Goal: Task Accomplishment & Management: Manage account settings

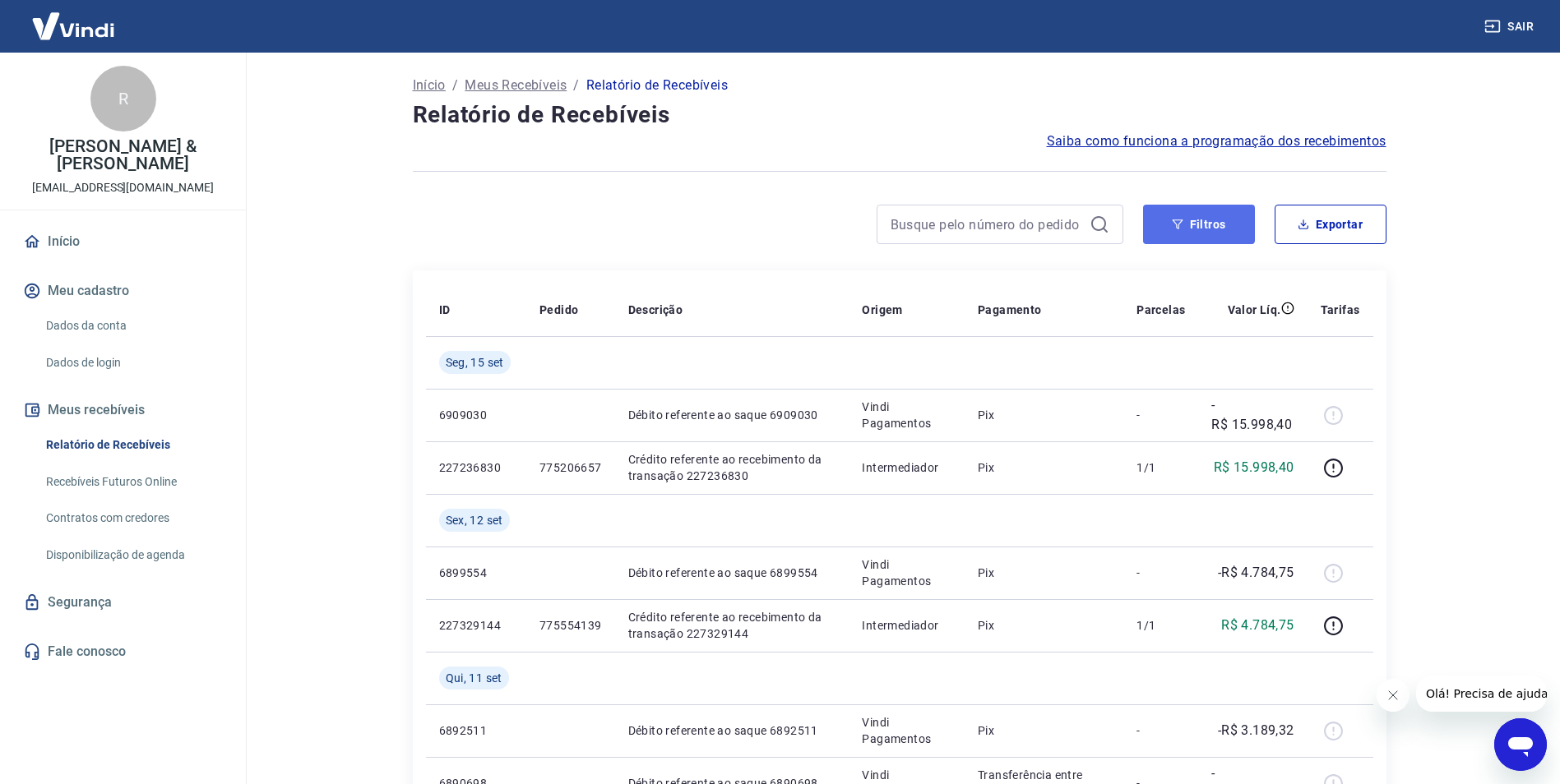
click at [1239, 223] on button "Filtros" at bounding box center [1199, 225] width 112 height 40
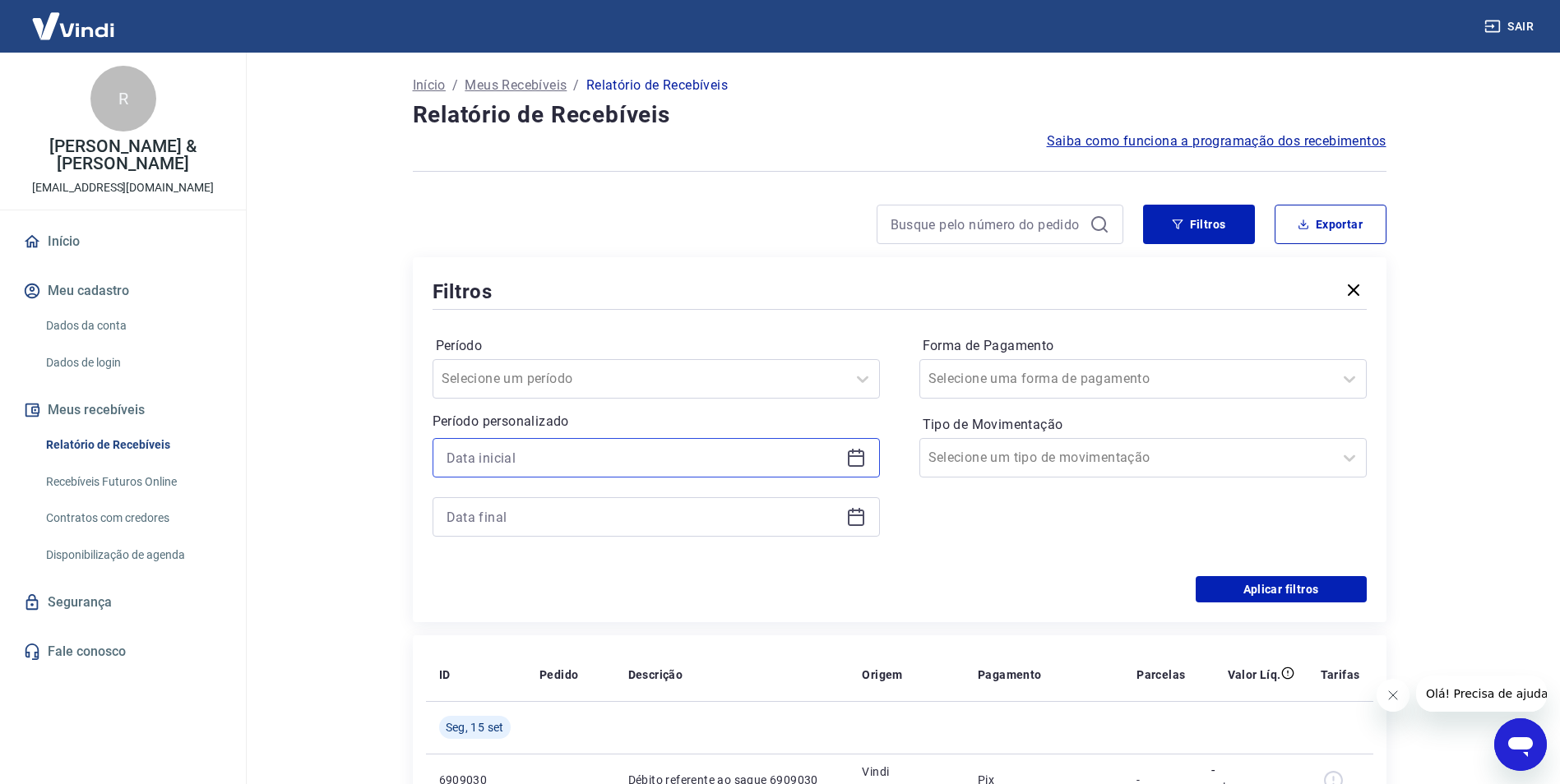
click at [808, 469] on input at bounding box center [643, 457] width 393 height 25
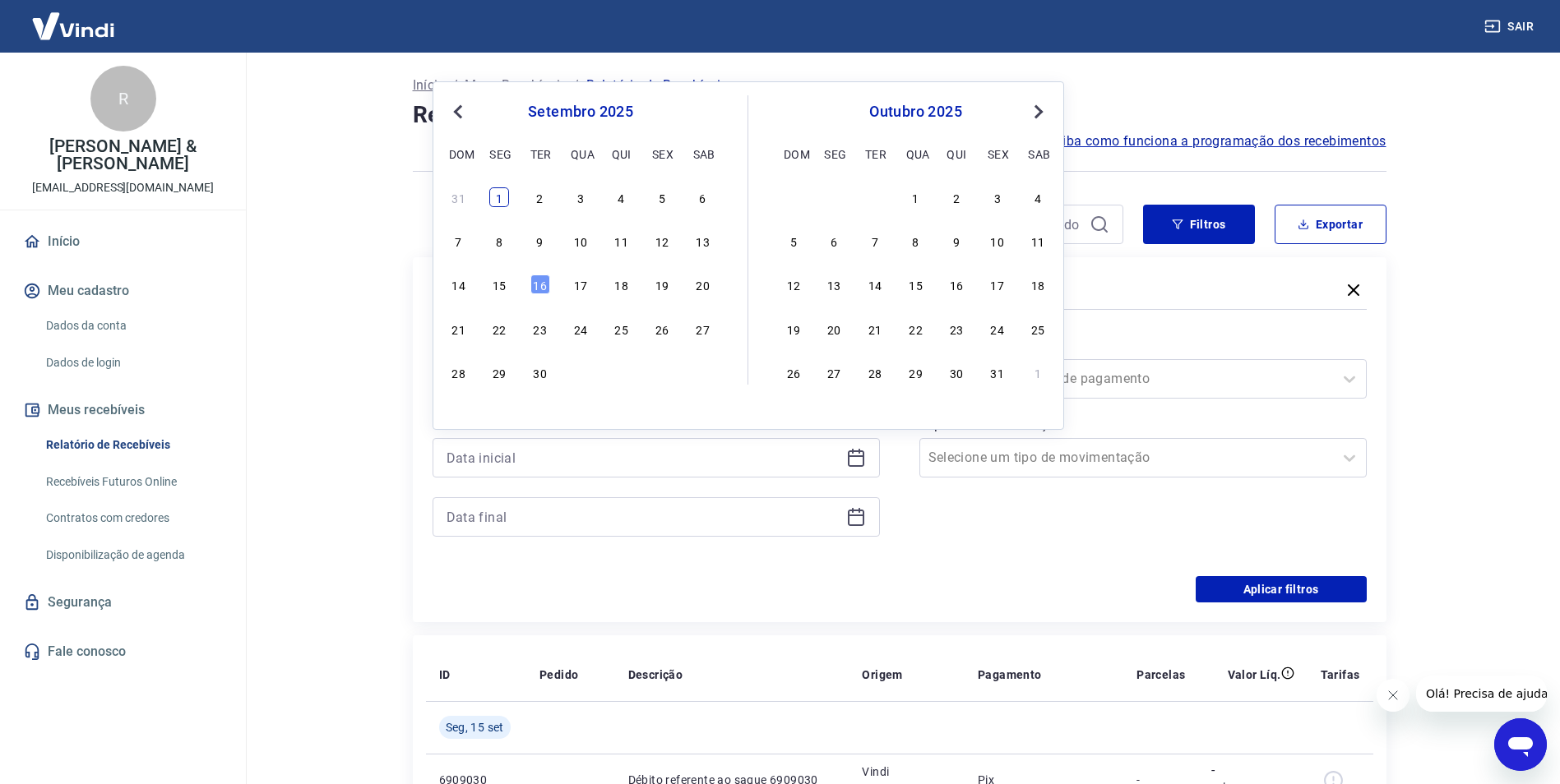
click at [506, 200] on div "1" at bounding box center [499, 197] width 20 height 20
type input "[DATE]"
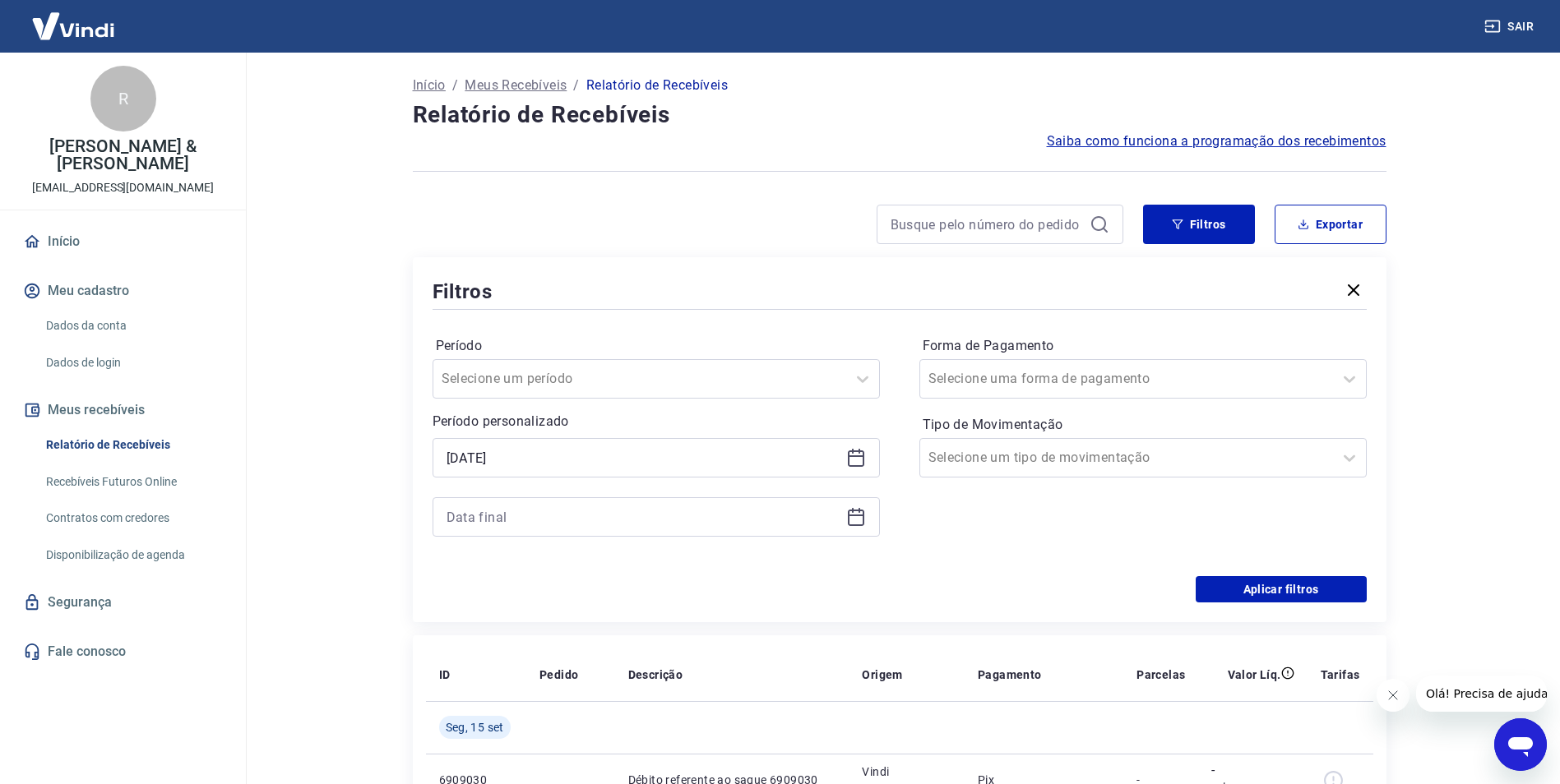
click at [854, 520] on icon at bounding box center [856, 517] width 20 height 20
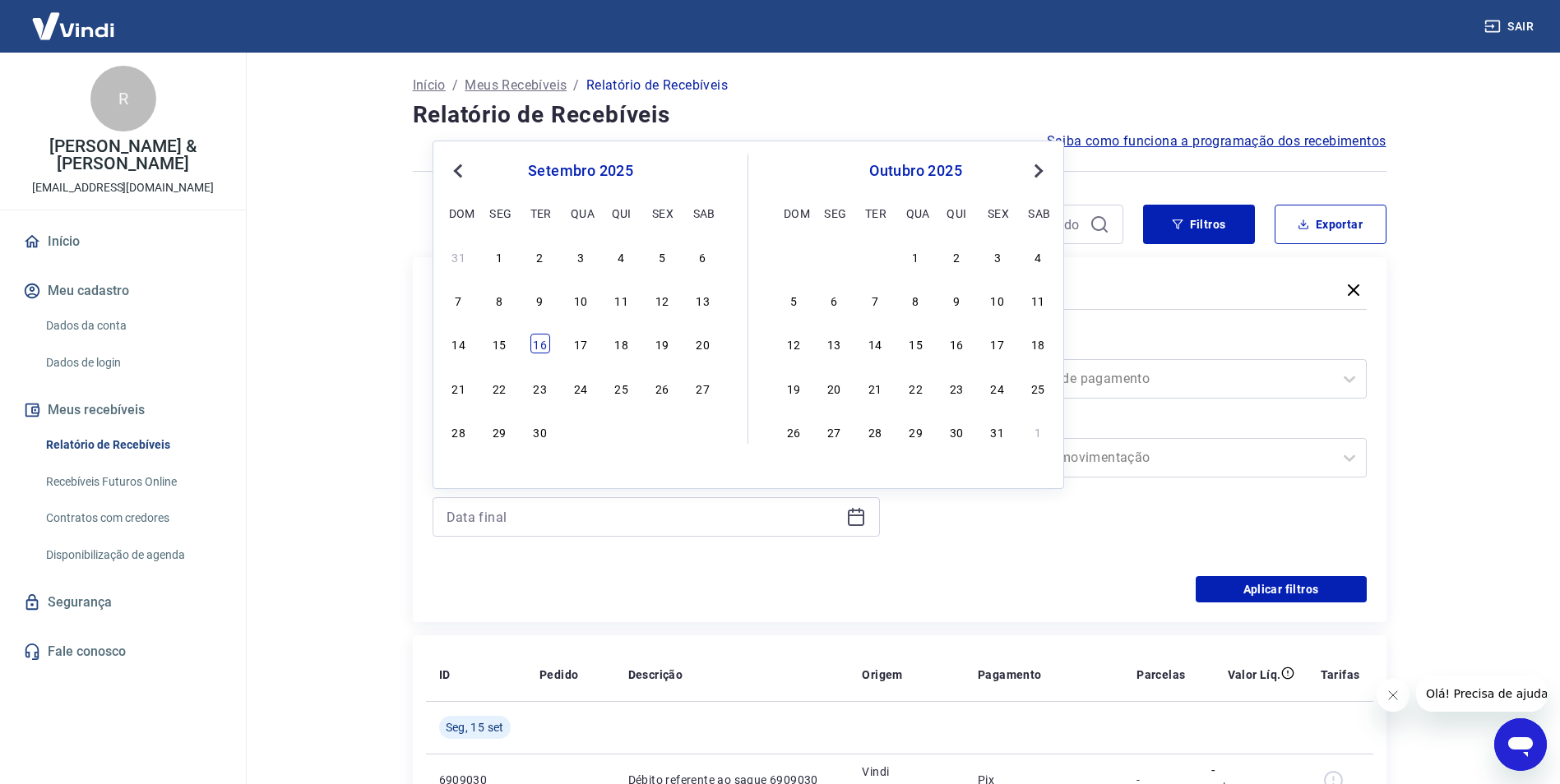
click at [545, 337] on div "16" at bounding box center [540, 343] width 20 height 20
type input "[DATE]"
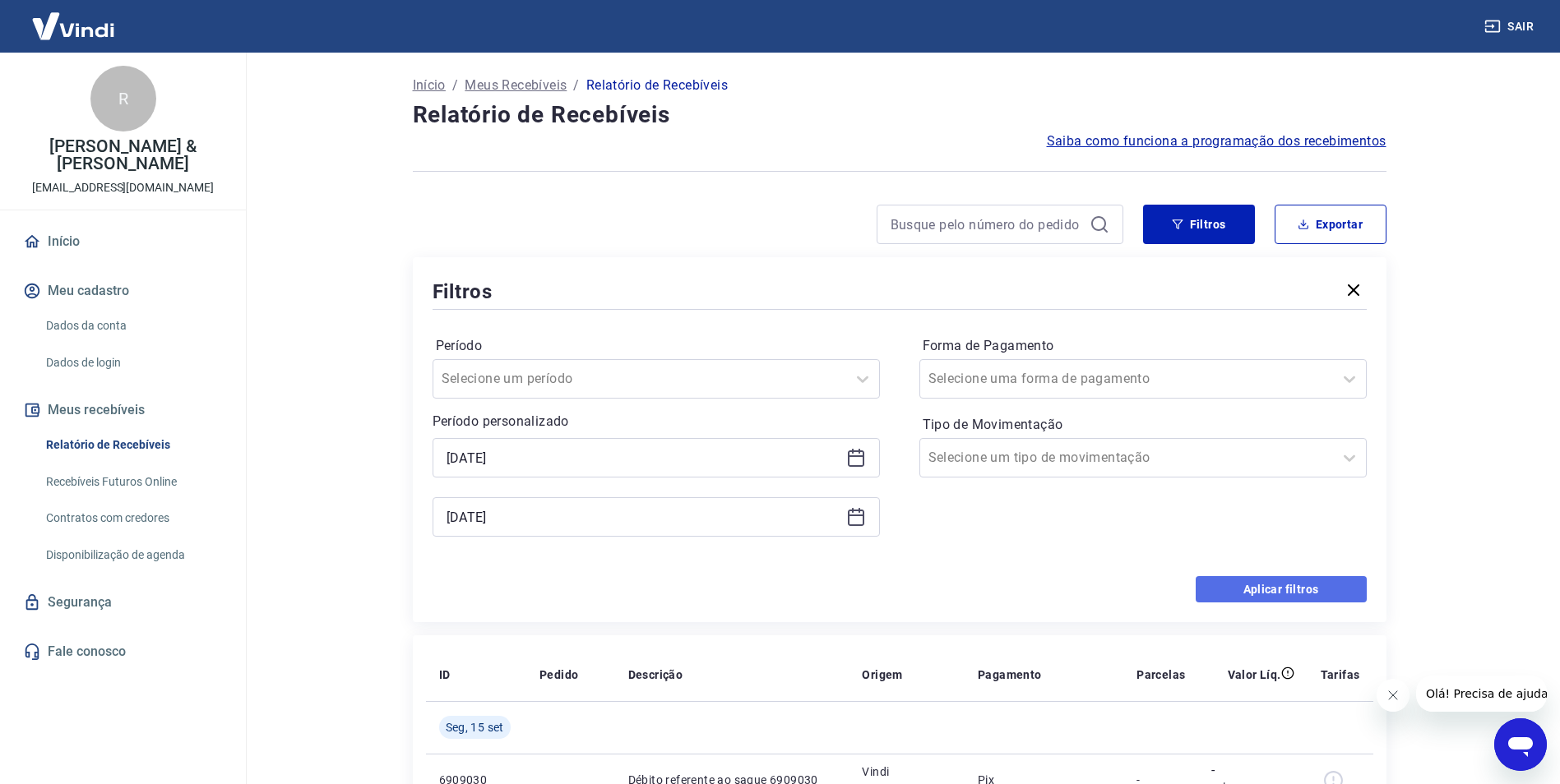
click at [1242, 591] on button "Aplicar filtros" at bounding box center [1282, 589] width 171 height 27
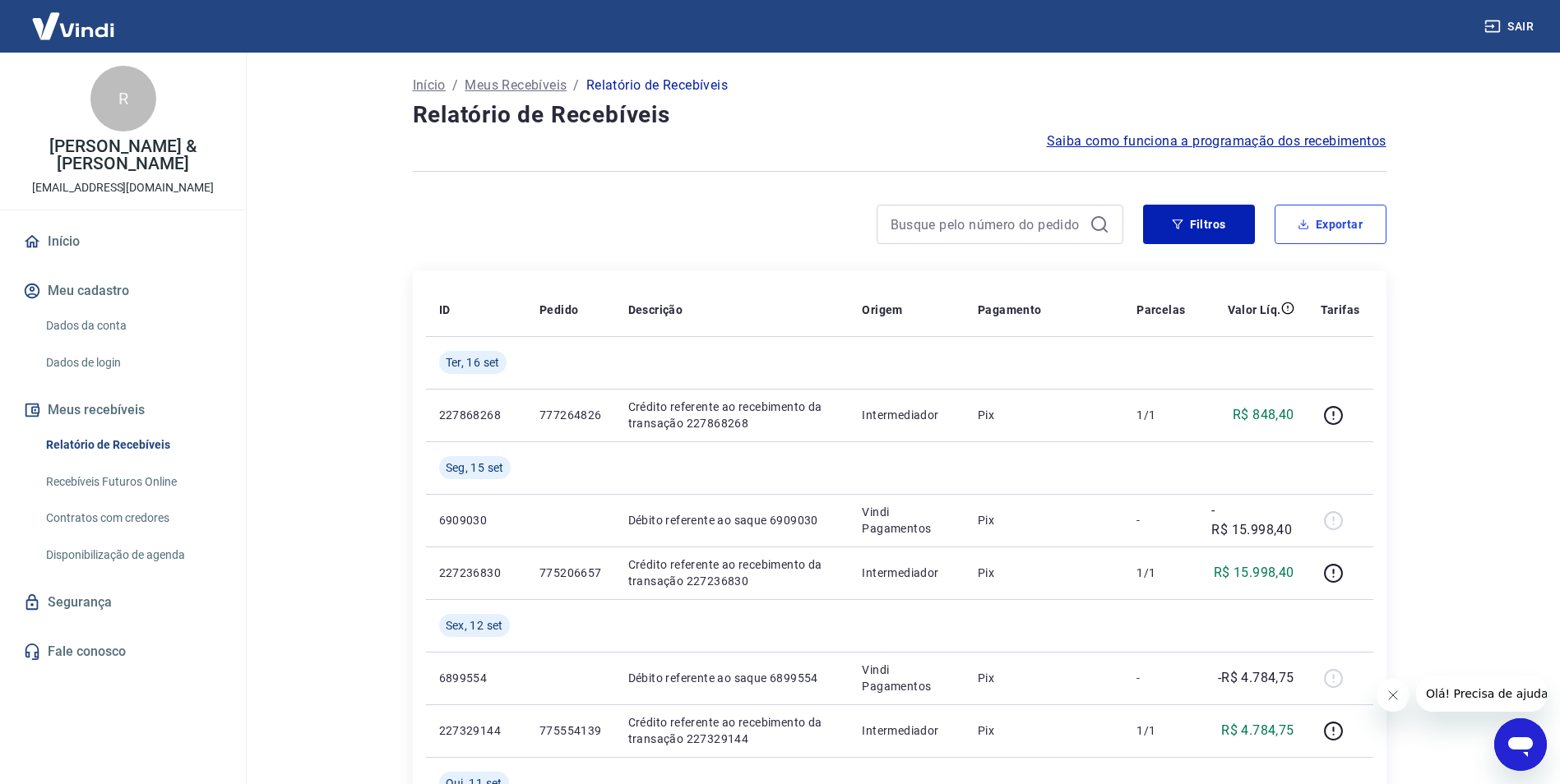
click at [1324, 231] on button "Exportar" at bounding box center [1331, 225] width 112 height 40
type input "[DATE]"
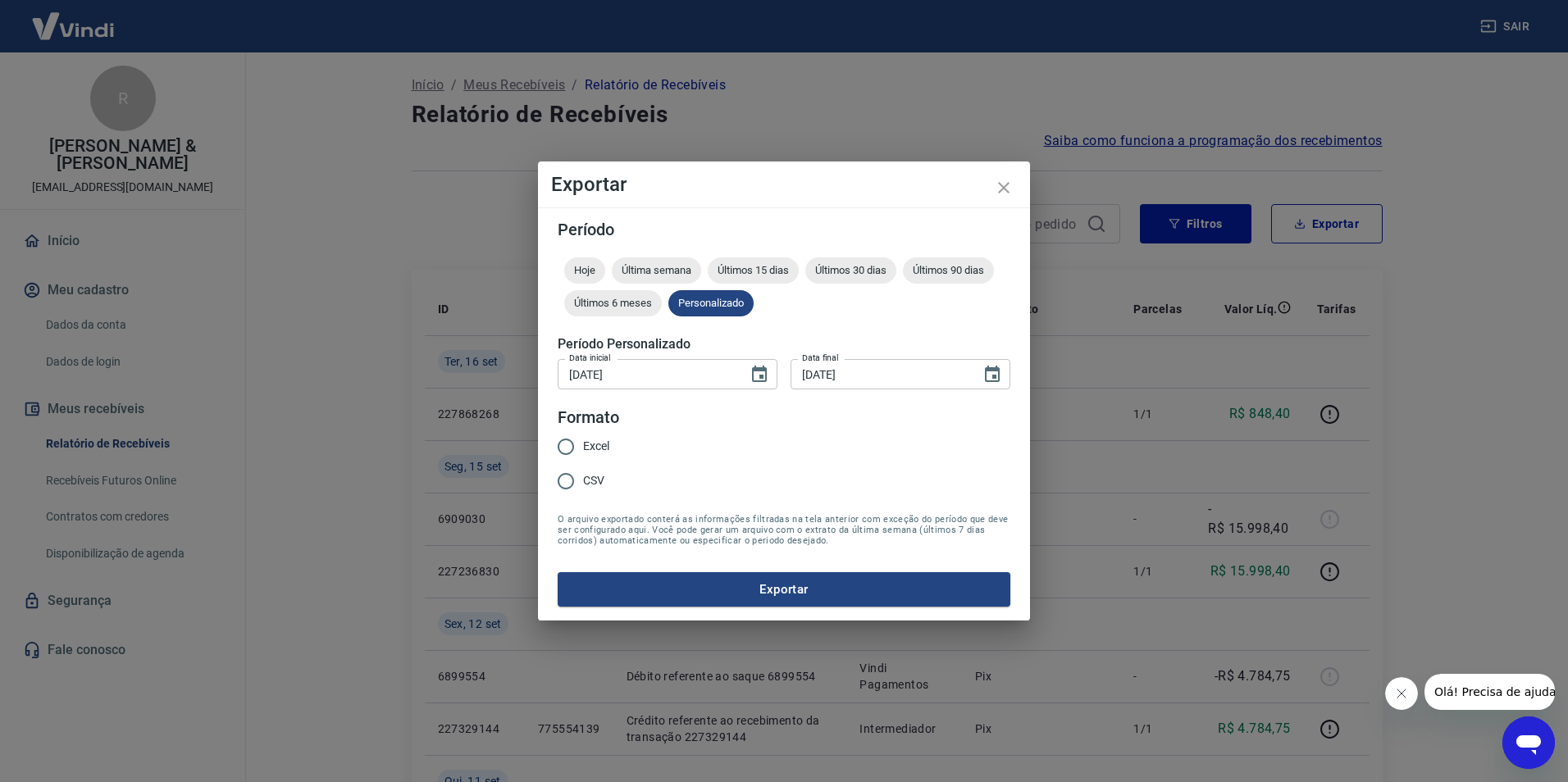
click at [565, 474] on input "CSV" at bounding box center [565, 481] width 34 height 34
radio input "true"
click at [656, 586] on button "Exportar" at bounding box center [784, 590] width 453 height 34
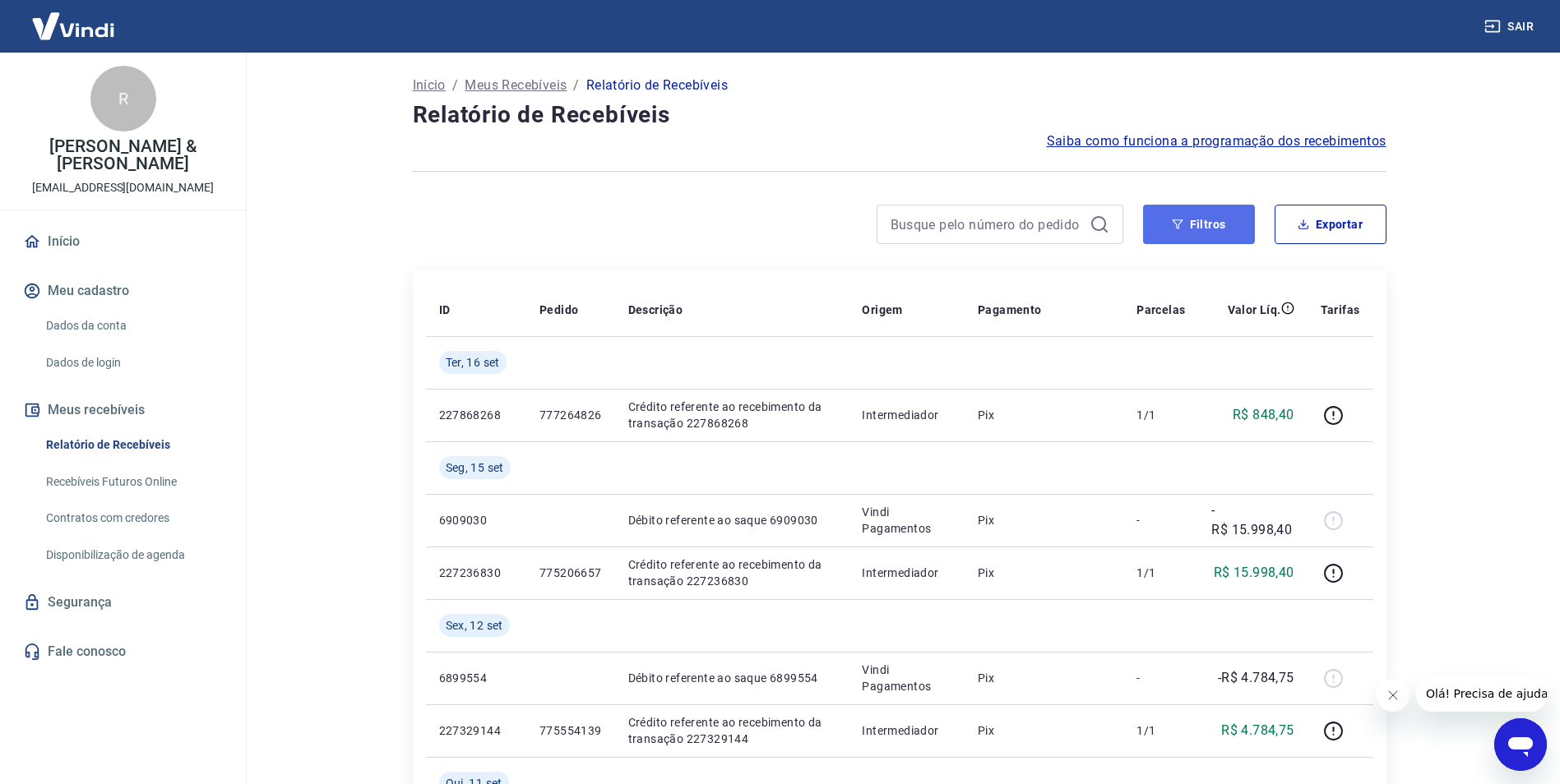
click at [1224, 215] on button "Filtros" at bounding box center [1199, 225] width 112 height 40
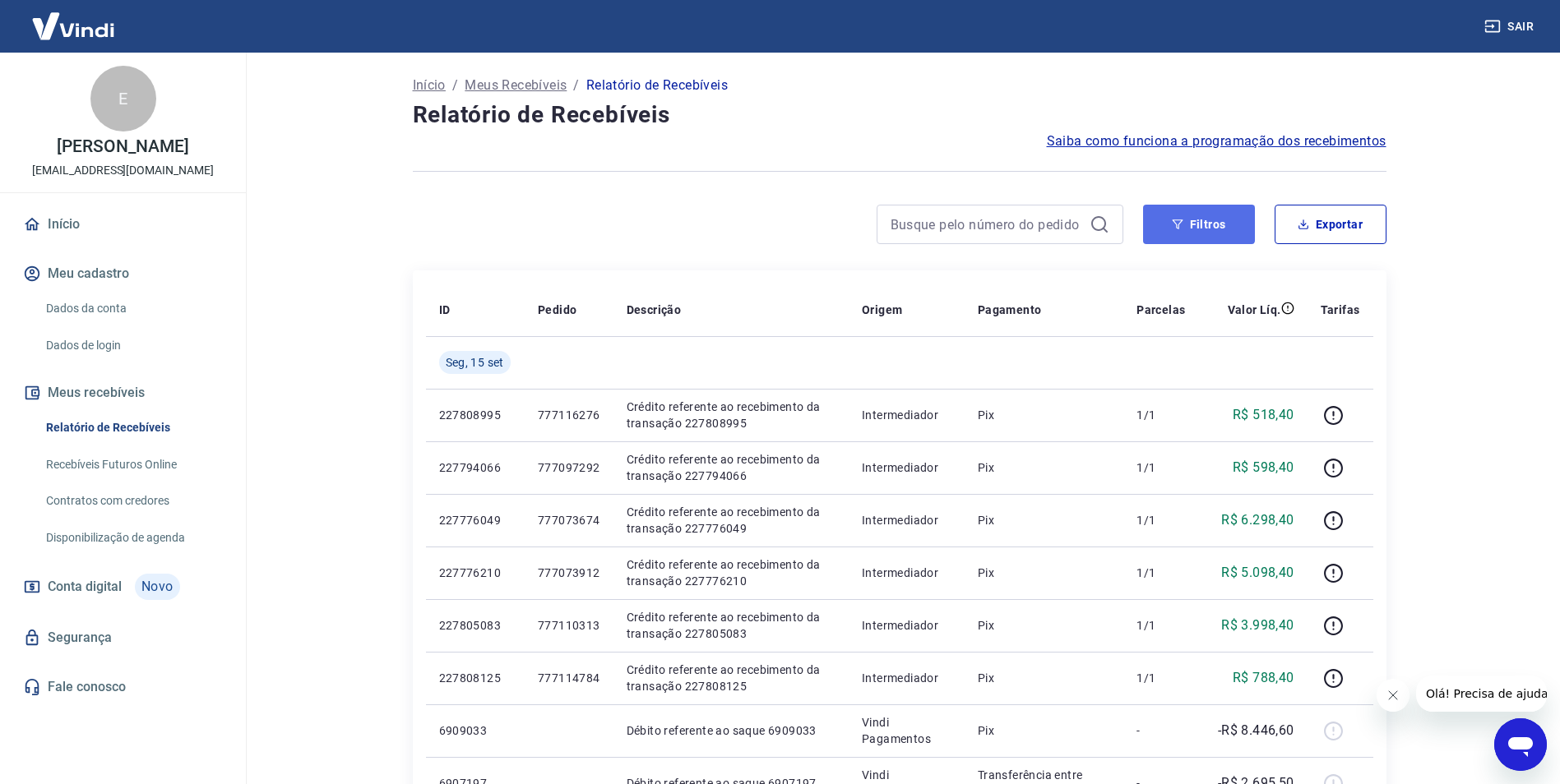
click at [1190, 227] on button "Filtros" at bounding box center [1199, 225] width 112 height 40
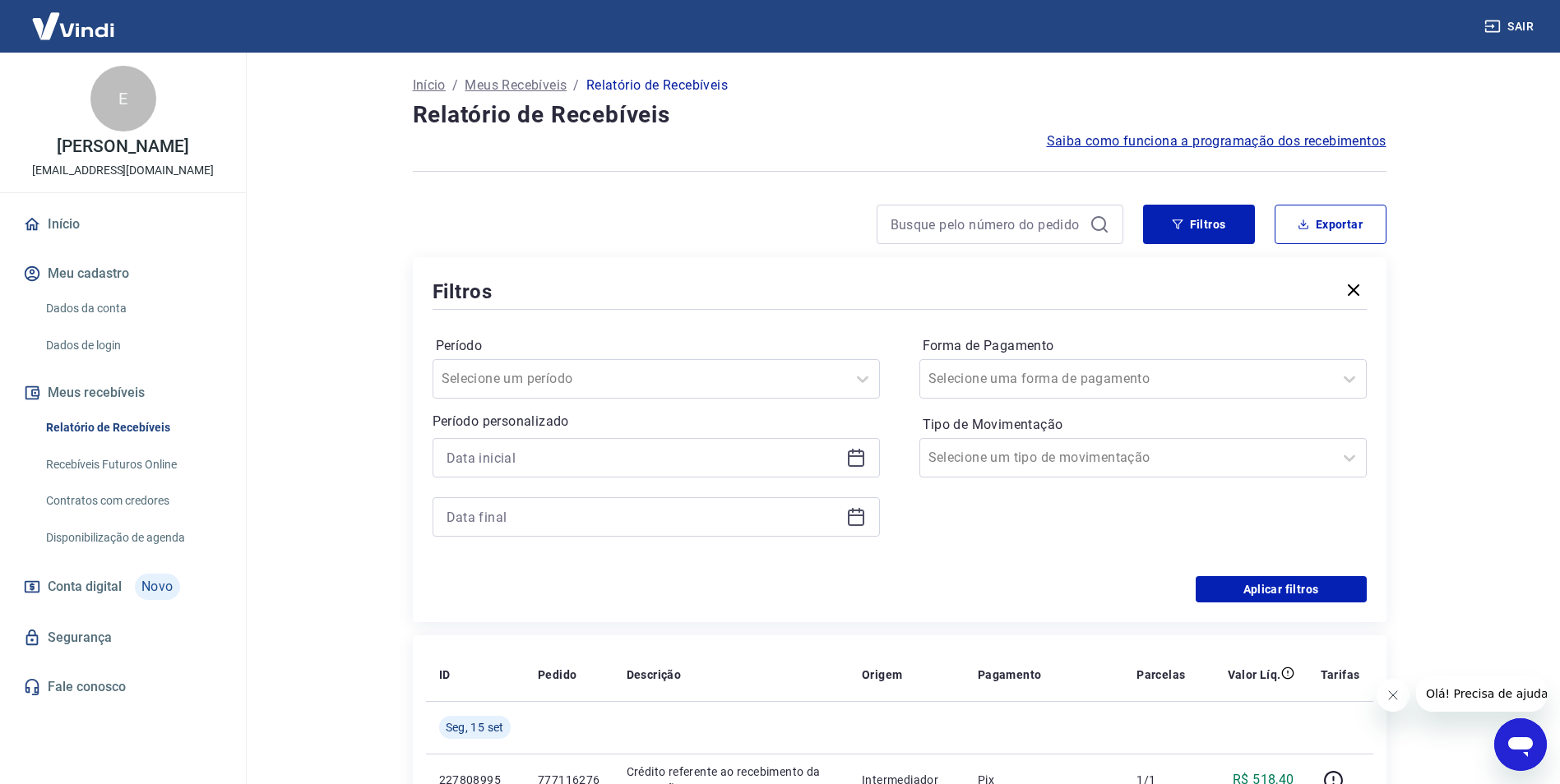
click at [859, 460] on icon at bounding box center [856, 457] width 20 height 20
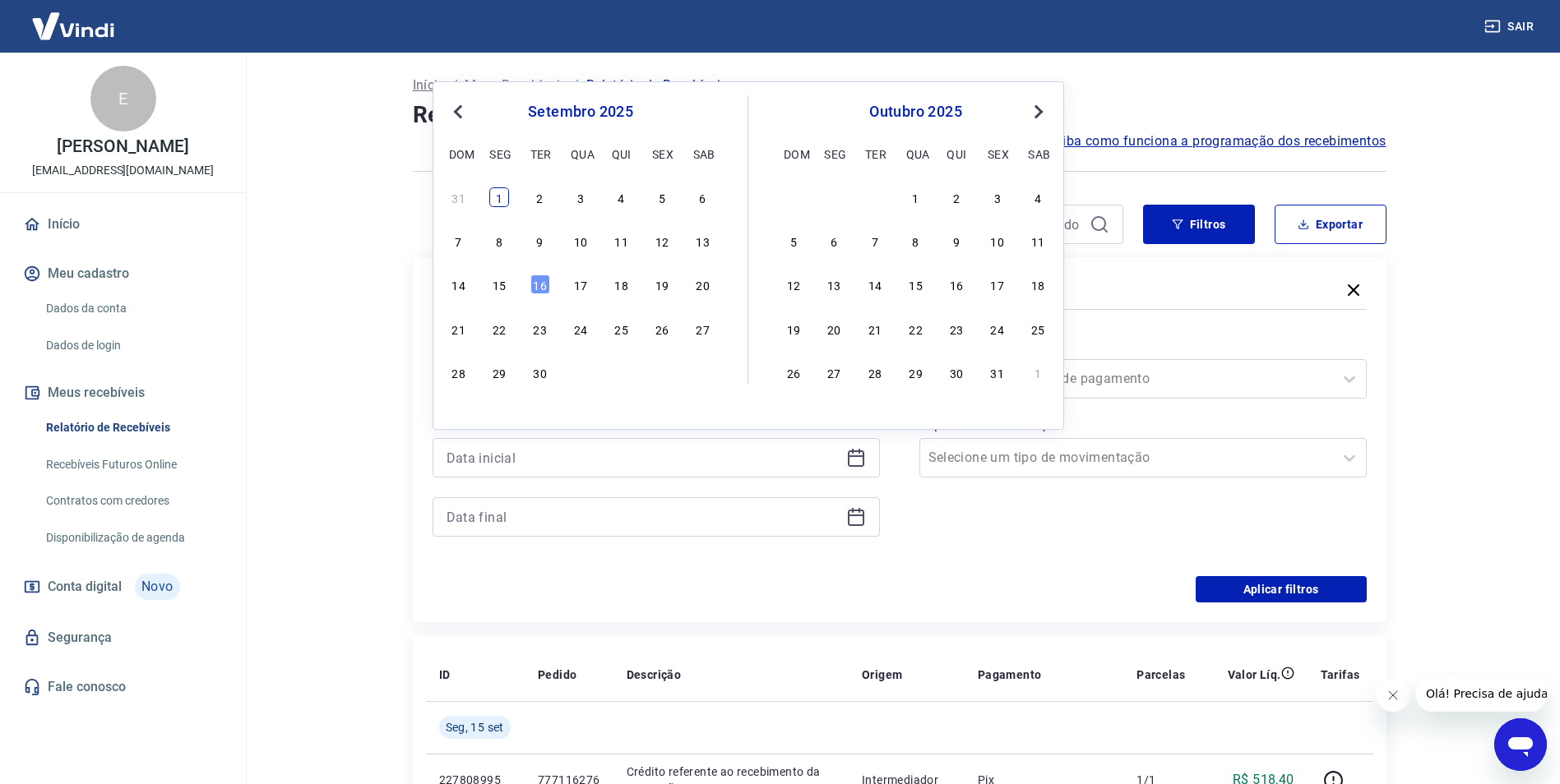
click at [506, 196] on div "1" at bounding box center [499, 197] width 20 height 20
type input "[DATE]"
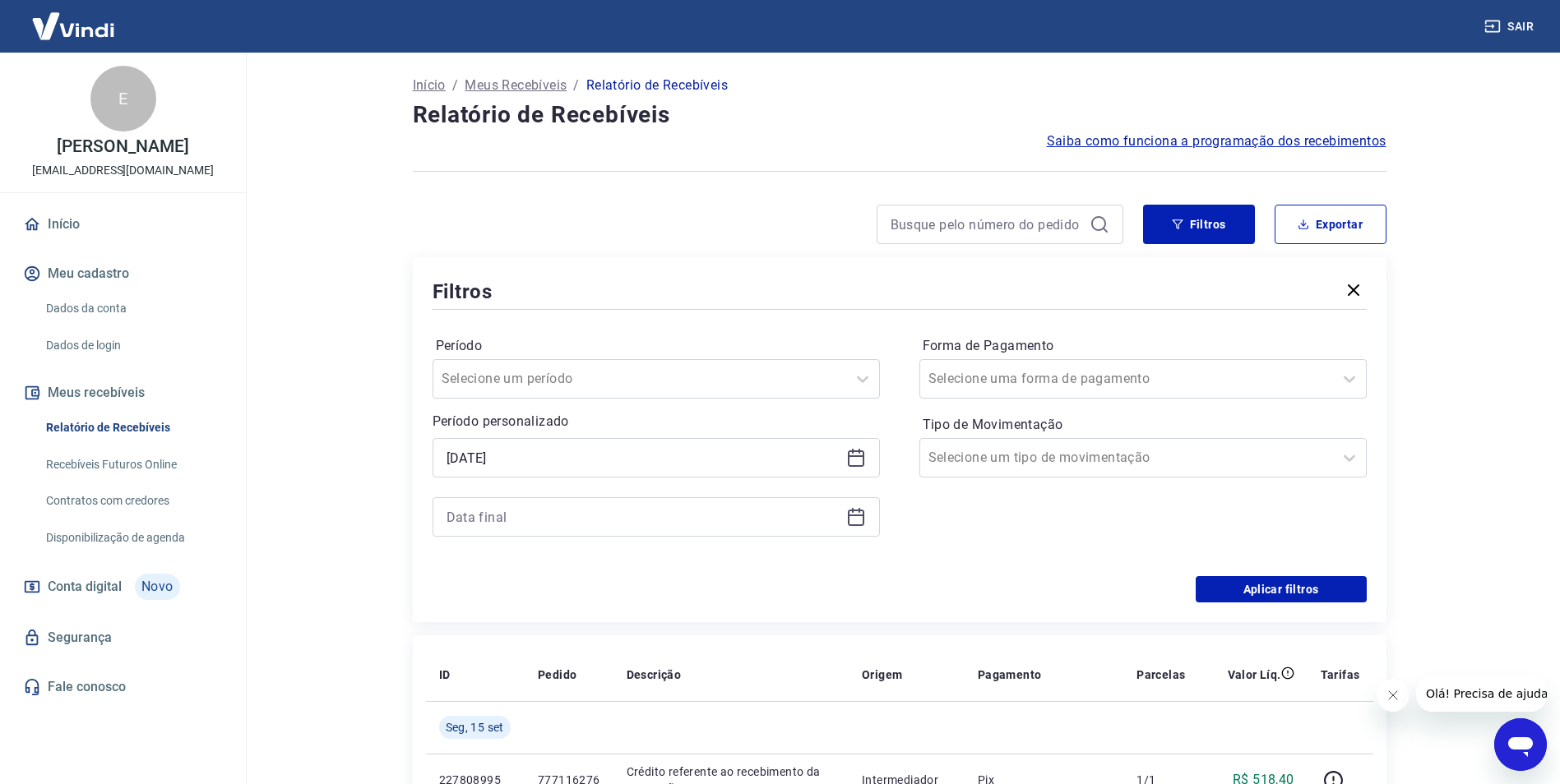
click at [865, 517] on div at bounding box center [656, 517] width 447 height 40
drag, startPoint x: 857, startPoint y: 511, endPoint x: 853, endPoint y: 501, distance: 10.8
click at [857, 509] on icon at bounding box center [856, 517] width 20 height 20
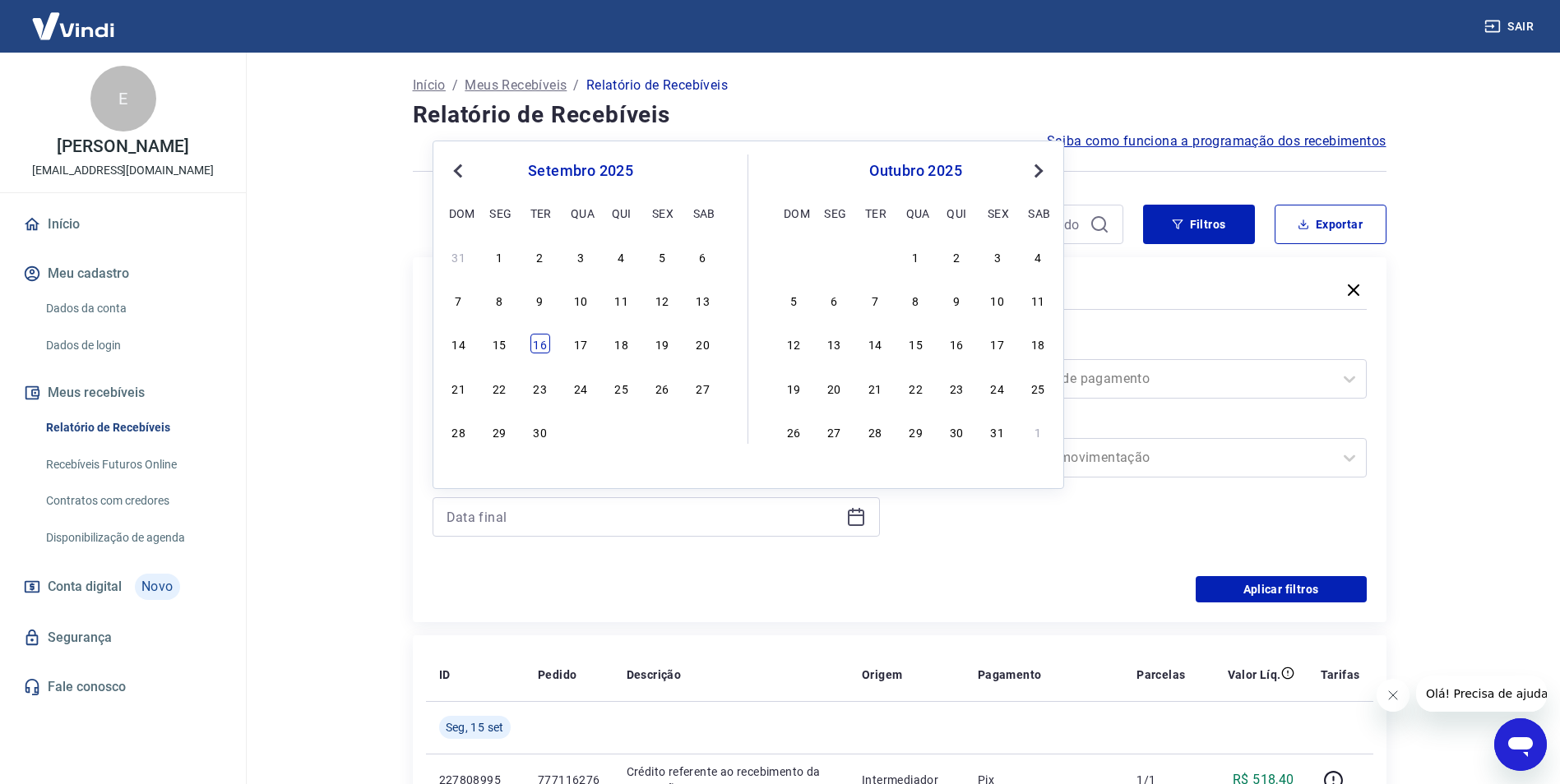
click at [539, 336] on div "16" at bounding box center [540, 343] width 20 height 20
type input "[DATE]"
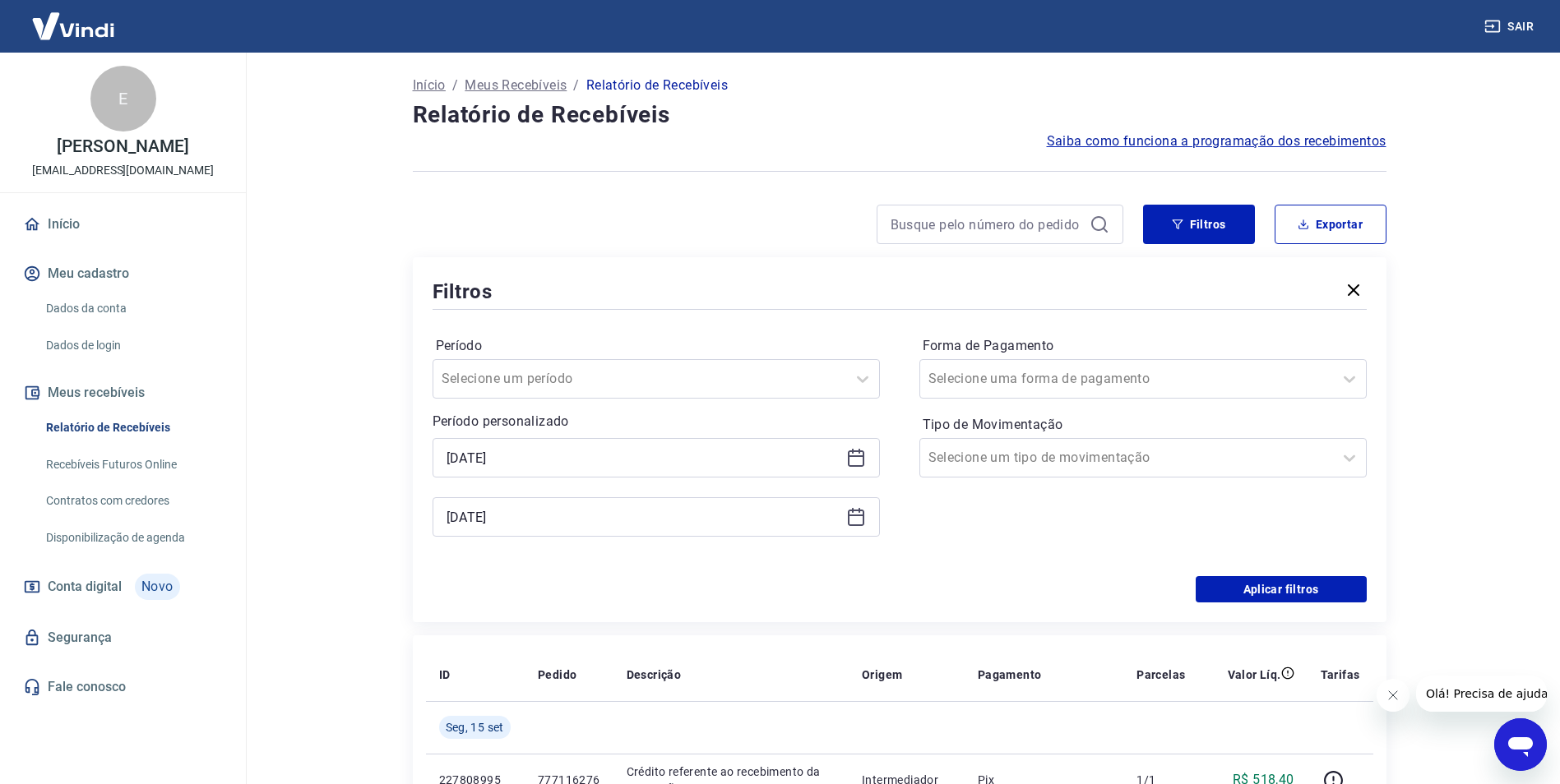
click at [1317, 606] on div "Filtros Período Selecione um período Período personalizado Selected date: [DATE…" at bounding box center [900, 440] width 974 height 365
click at [1314, 594] on button "Aplicar filtros" at bounding box center [1282, 589] width 171 height 27
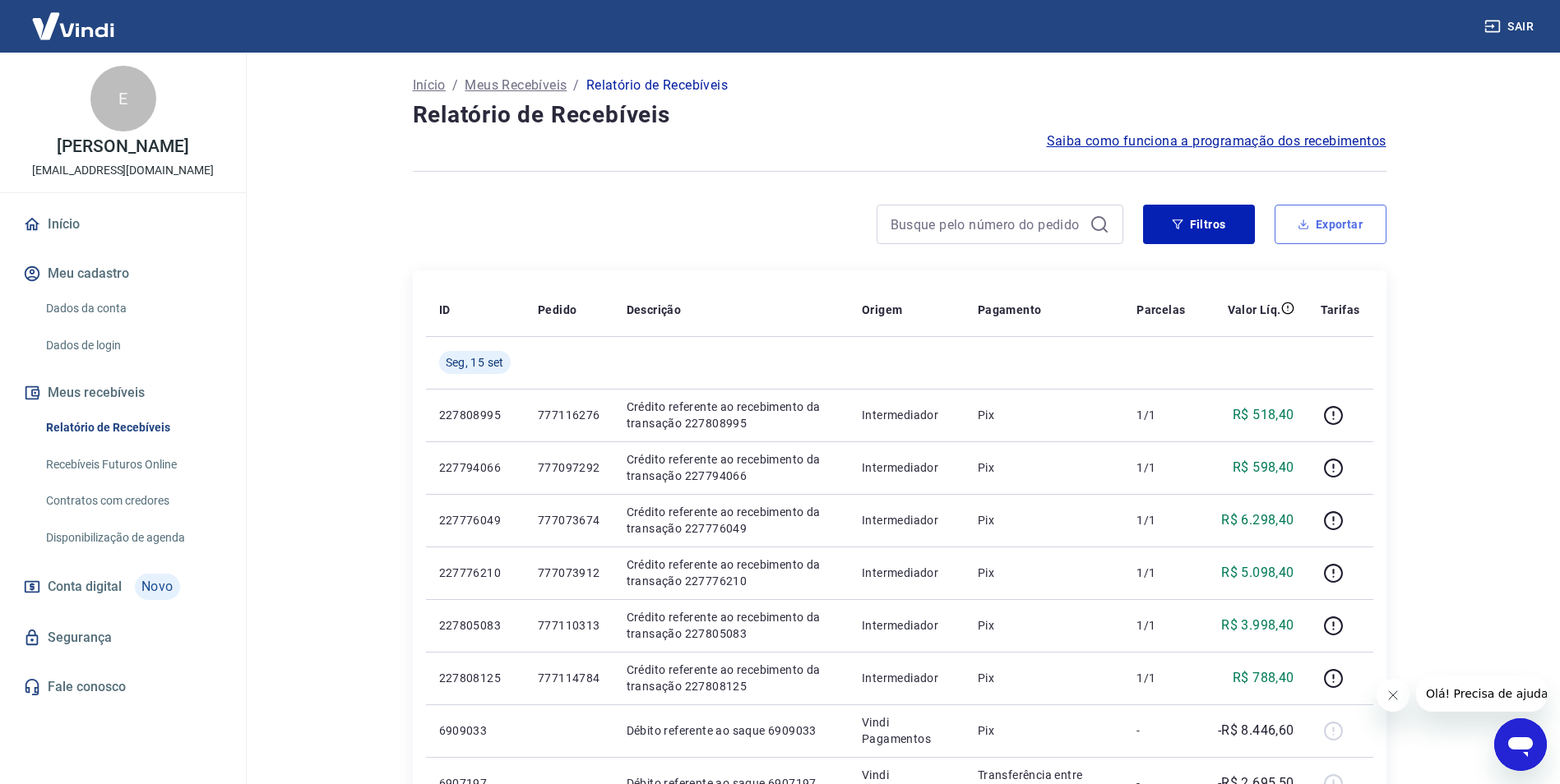
click at [1314, 233] on button "Exportar" at bounding box center [1331, 225] width 112 height 40
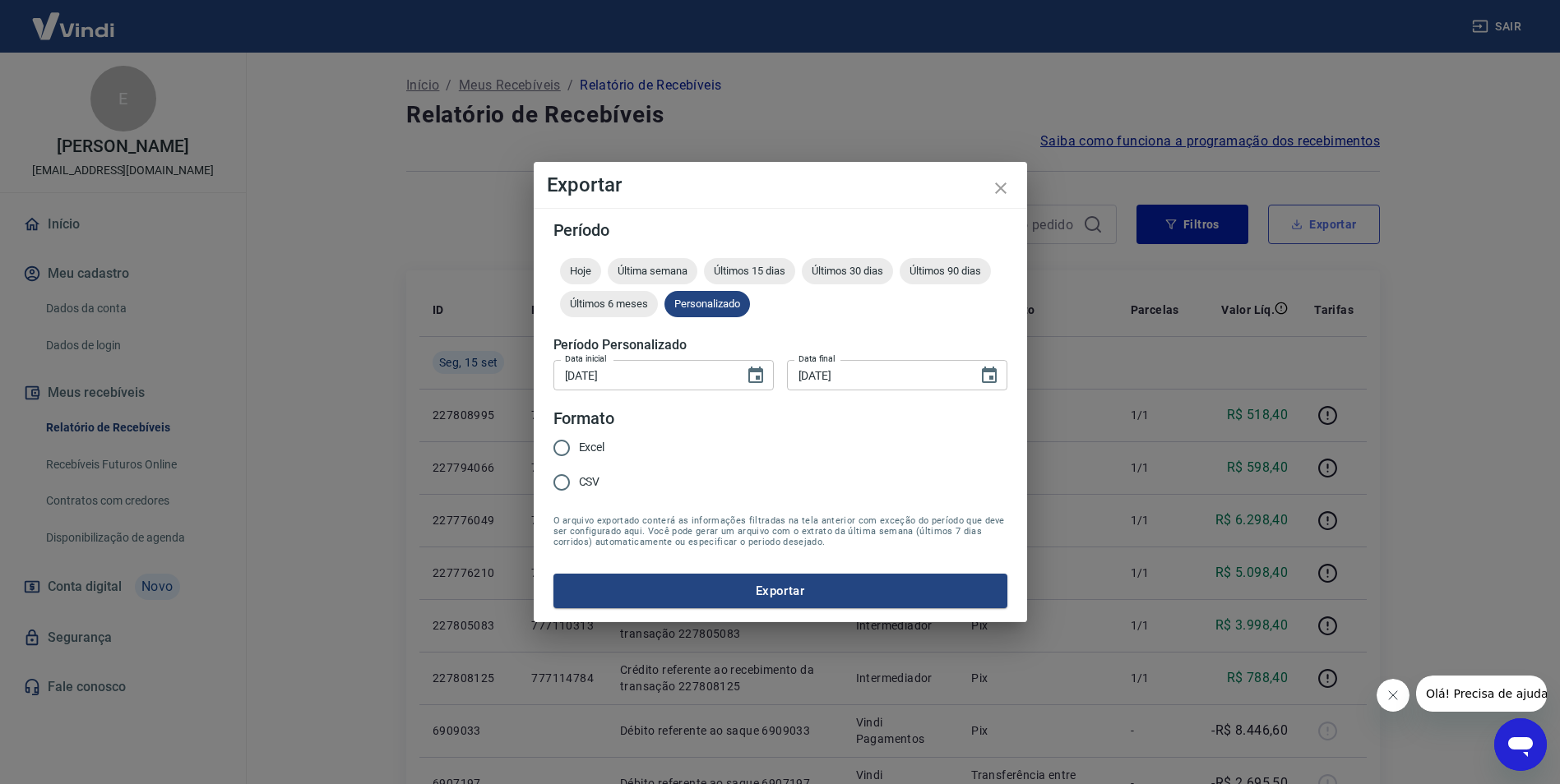
type input "[DATE]"
drag, startPoint x: 590, startPoint y: 495, endPoint x: 588, endPoint y: 486, distance: 9.2
click at [588, 487] on label "CSV" at bounding box center [580, 482] width 61 height 34
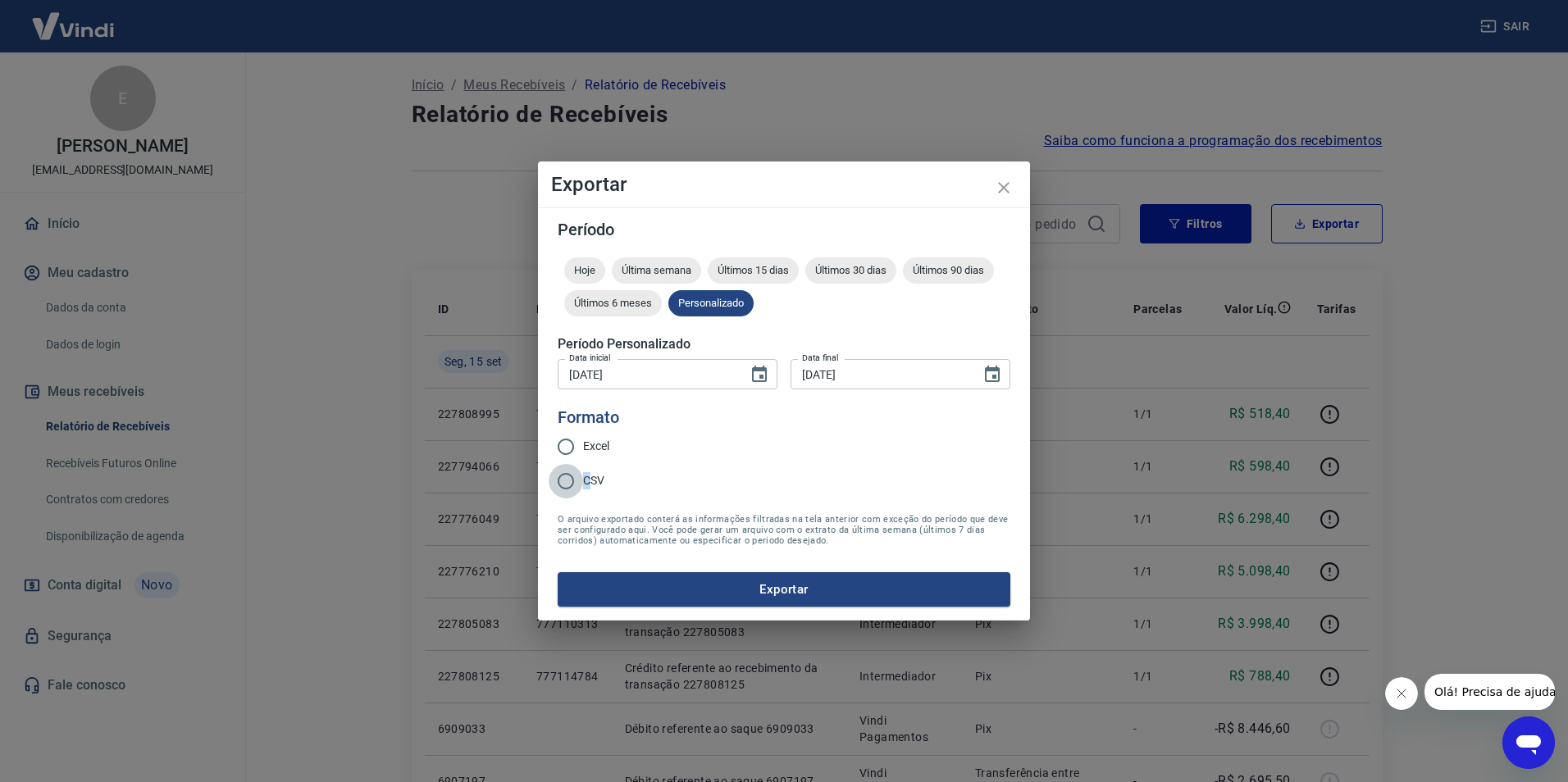
drag, startPoint x: 586, startPoint y: 485, endPoint x: 557, endPoint y: 478, distance: 29.8
click at [557, 478] on input "CSV" at bounding box center [565, 481] width 34 height 34
radio input "true"
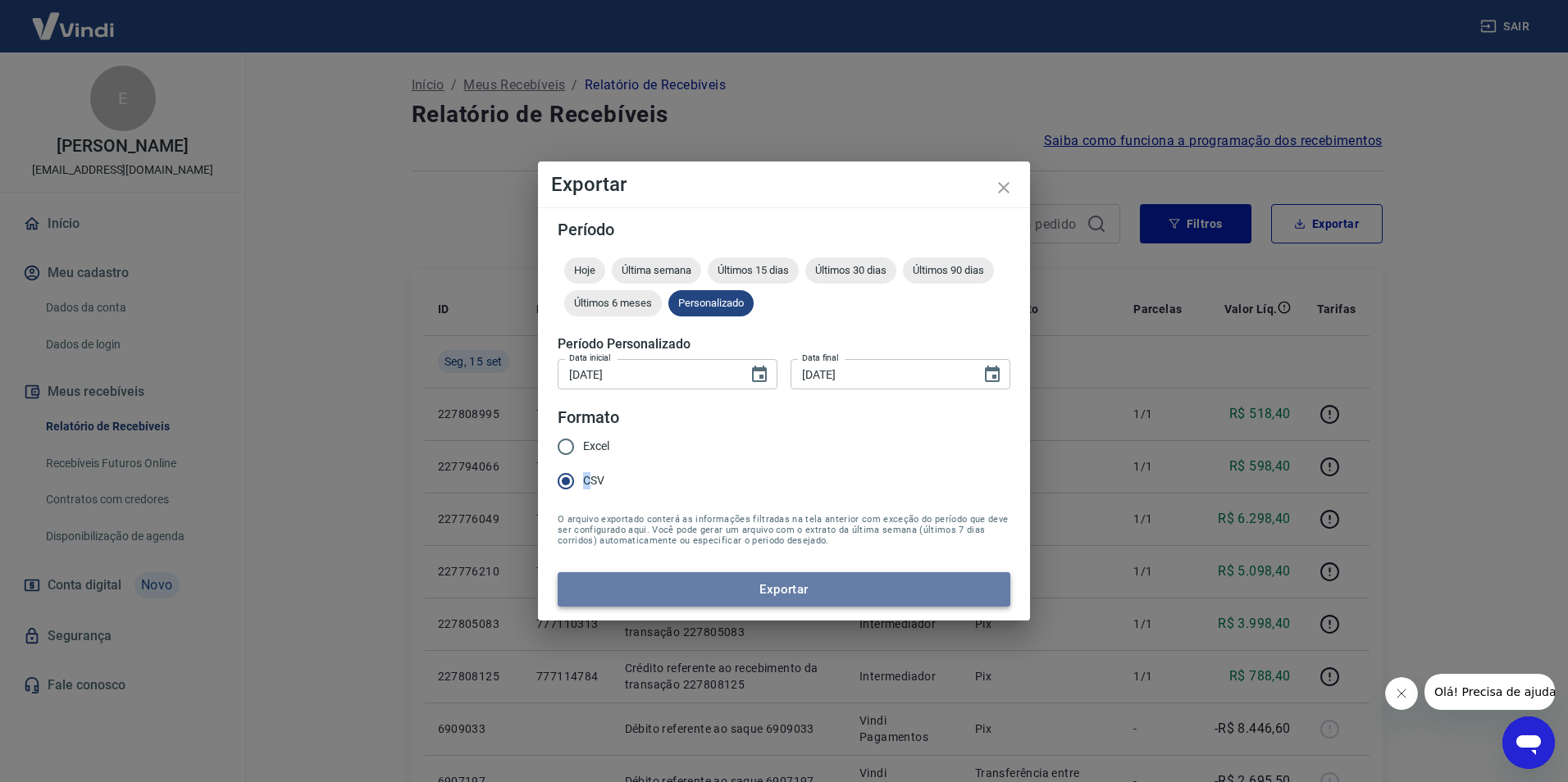
click at [664, 594] on button "Exportar" at bounding box center [784, 590] width 453 height 34
